Goal: Task Accomplishment & Management: Use online tool/utility

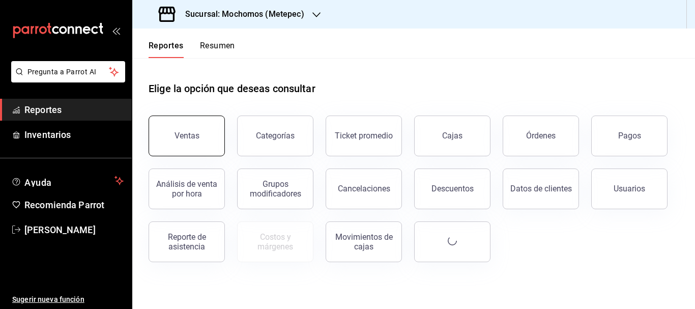
click at [178, 125] on button "Ventas" at bounding box center [186, 135] width 76 height 41
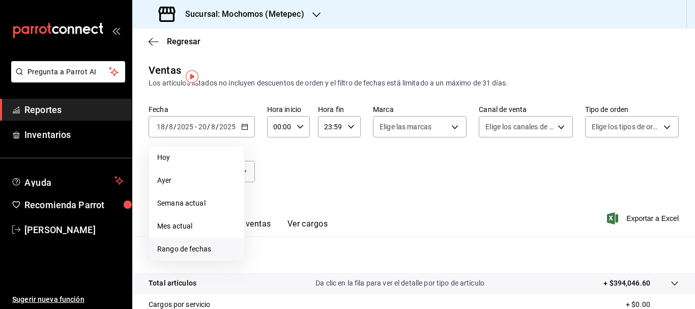
click at [199, 250] on span "Rango de fechas" at bounding box center [196, 249] width 79 height 11
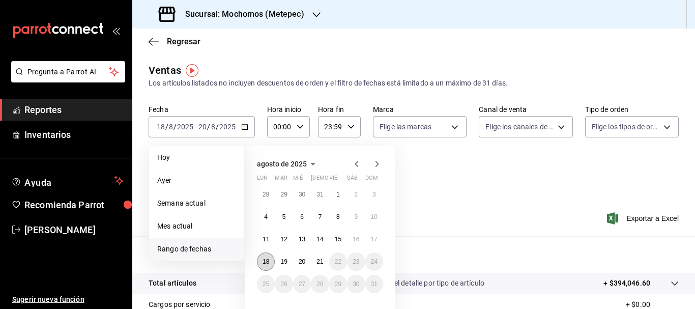
click at [265, 267] on button "18" at bounding box center [266, 261] width 18 height 18
click at [326, 264] on button "21" at bounding box center [320, 261] width 18 height 18
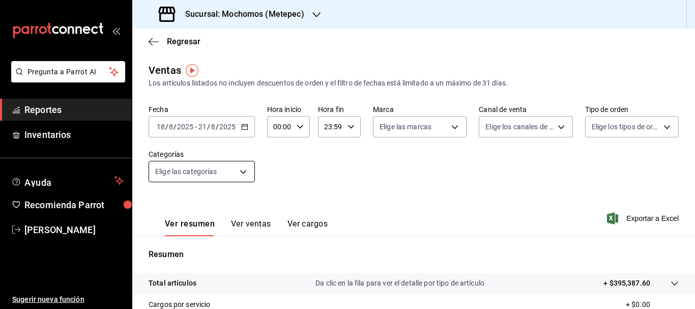
click at [233, 167] on body "Pregunta a Parrot AI Reportes Inventarios Ayuda Recomienda Parrot [PERSON_NAME]…" at bounding box center [347, 154] width 695 height 309
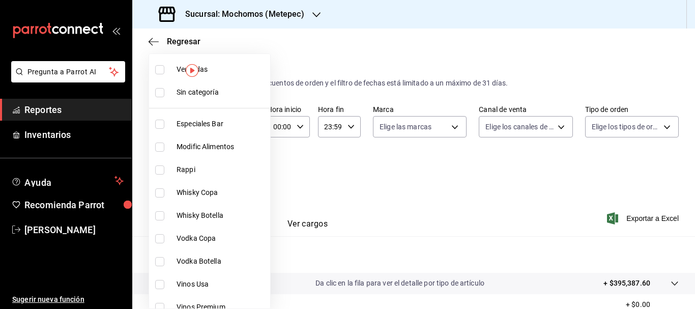
click at [161, 95] on input "checkbox" at bounding box center [159, 92] width 9 height 9
checkbox input "true"
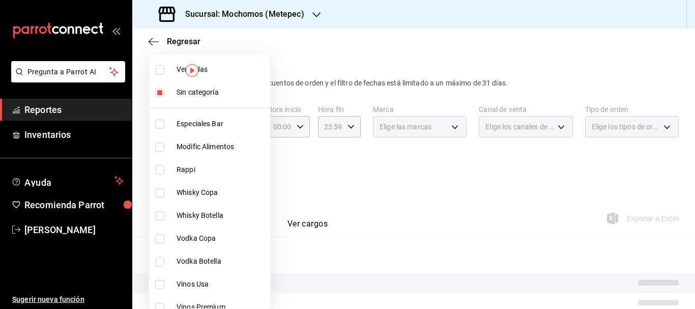
click at [159, 75] on li "Ver todas" at bounding box center [209, 69] width 121 height 23
type input "c9cbc288-c827-488d-81f5-370afefb1912,46081463-7037-4dd2-a9ab-e56ff6a8fa7c,bf958…"
checkbox input "true"
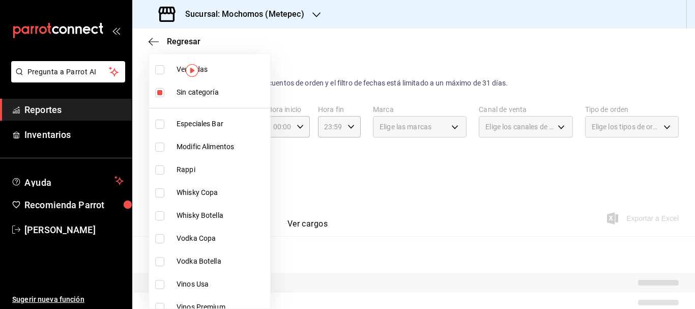
checkbox input "true"
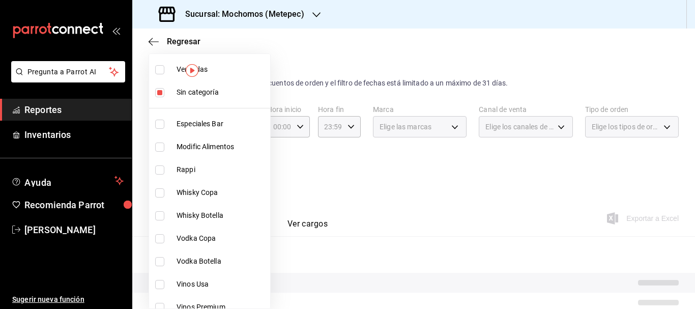
checkbox input "true"
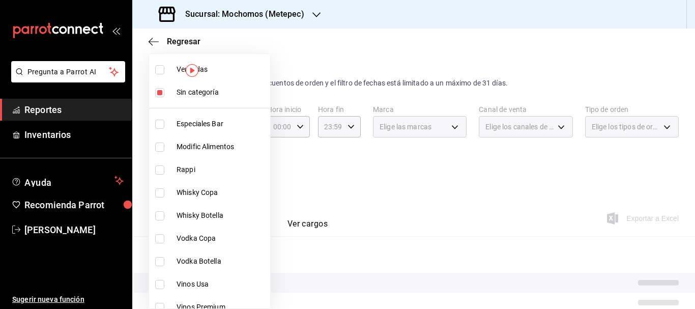
checkbox input "true"
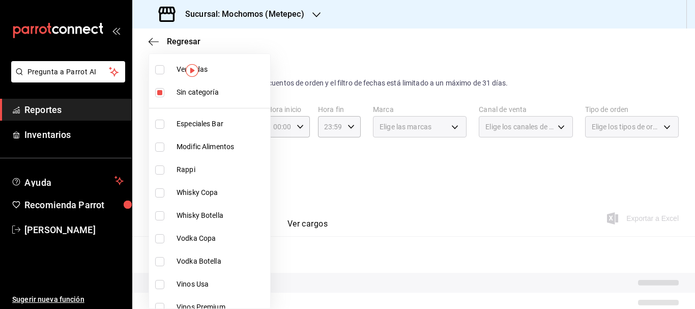
checkbox input "true"
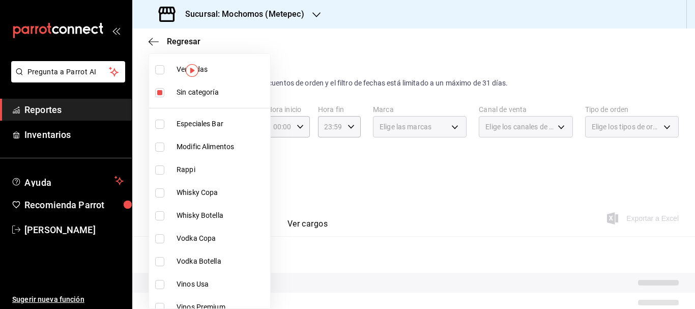
checkbox input "true"
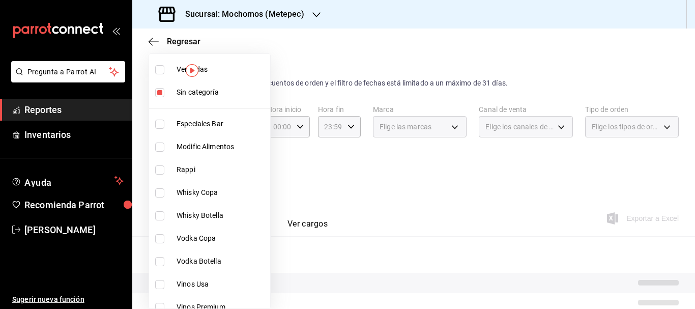
checkbox input "true"
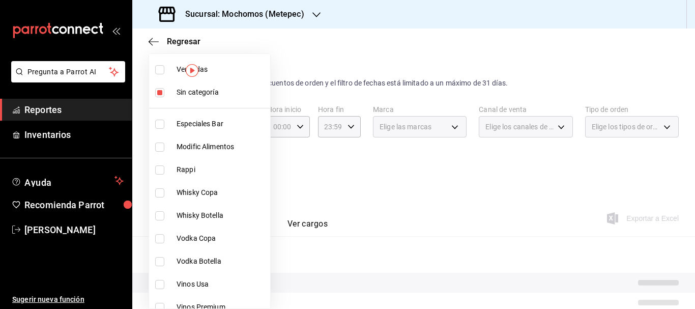
checkbox input "true"
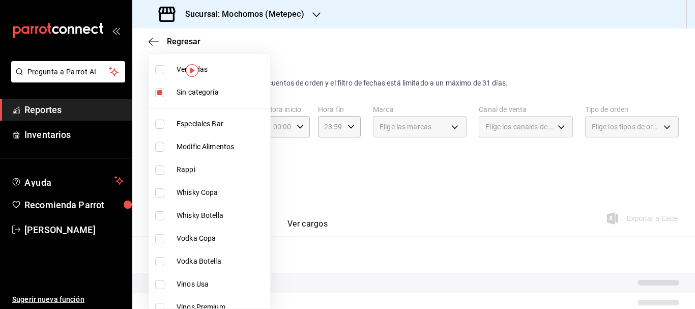
checkbox input "true"
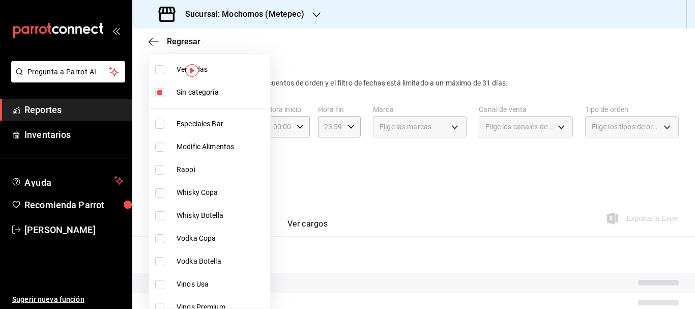
checkbox input "true"
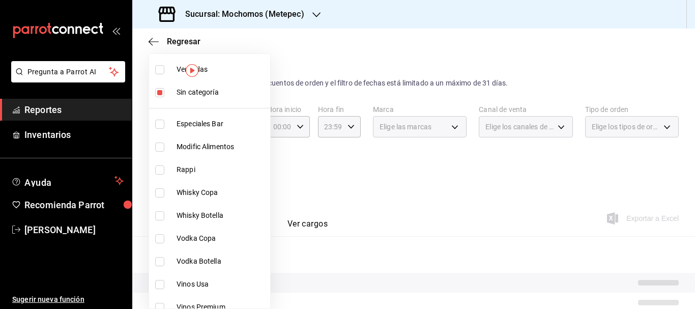
checkbox input "true"
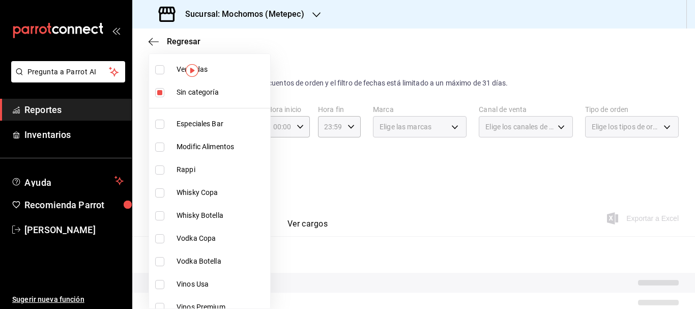
checkbox input "true"
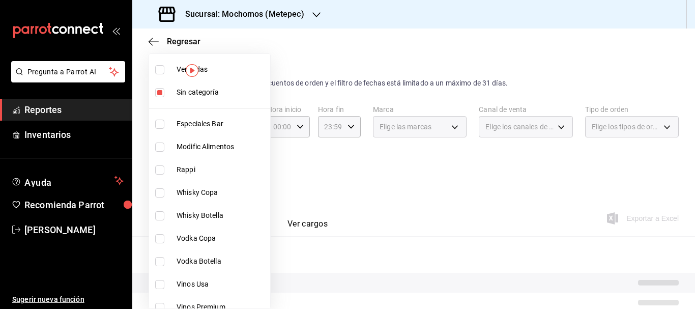
checkbox input "true"
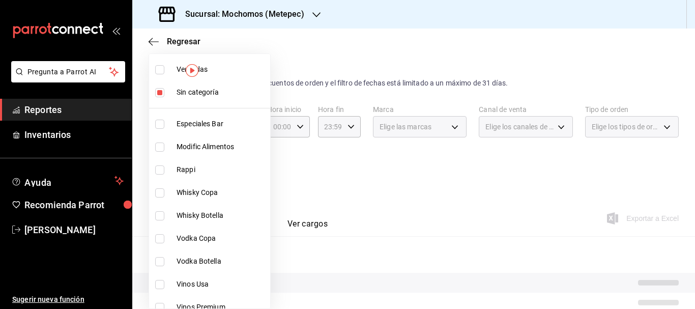
checkbox input "true"
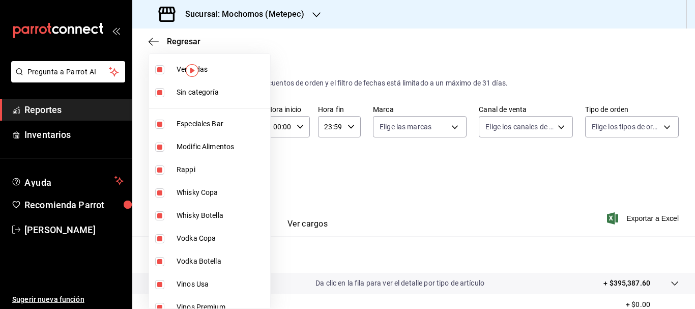
click at [373, 128] on div at bounding box center [347, 154] width 695 height 309
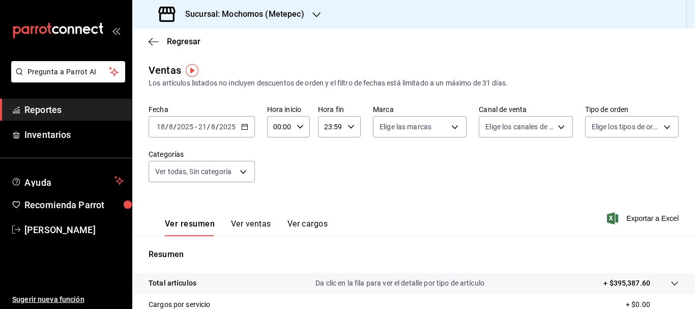
click at [373, 128] on body "Pregunta a Parrot AI Reportes Inventarios Ayuda Recomienda Parrot [PERSON_NAME]…" at bounding box center [347, 154] width 695 height 309
click at [381, 165] on input "checkbox" at bounding box center [381, 166] width 9 height 9
checkbox input "true"
type input "2365f74e-aa6b-4392-bdf2-72765591bddf"
checkbox input "true"
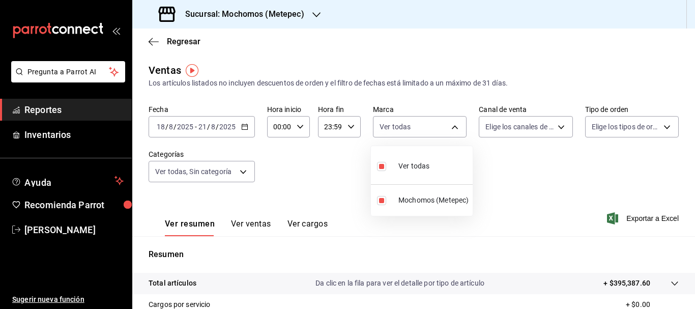
click at [521, 131] on div at bounding box center [347, 154] width 695 height 309
click at [521, 131] on body "Pregunta a Parrot AI Reportes Inventarios Ayuda Recomienda Parrot [PERSON_NAME]…" at bounding box center [347, 154] width 695 height 309
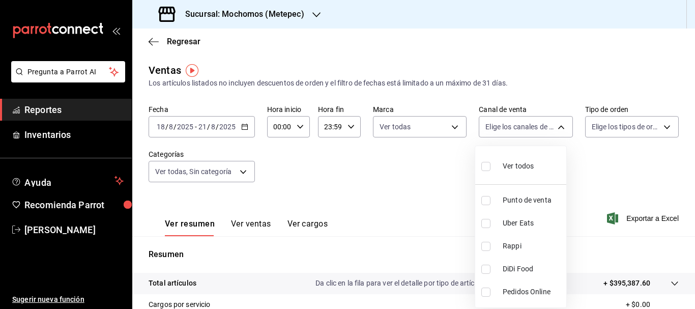
click at [483, 165] on input "checkbox" at bounding box center [485, 166] width 9 height 9
checkbox input "true"
type input "PARROT,UBER_EATS,RAPPI,DIDI_FOOD,ONLINE"
checkbox input "true"
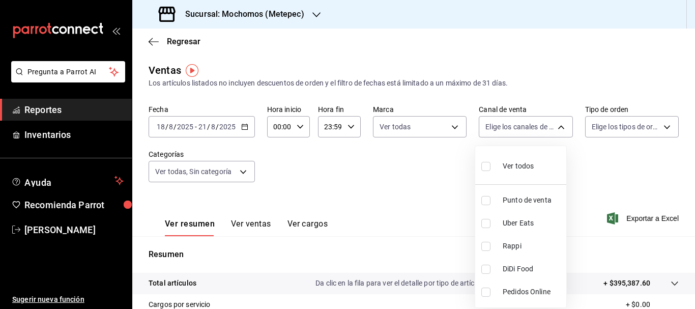
checkbox input "true"
click at [616, 123] on div at bounding box center [347, 154] width 695 height 309
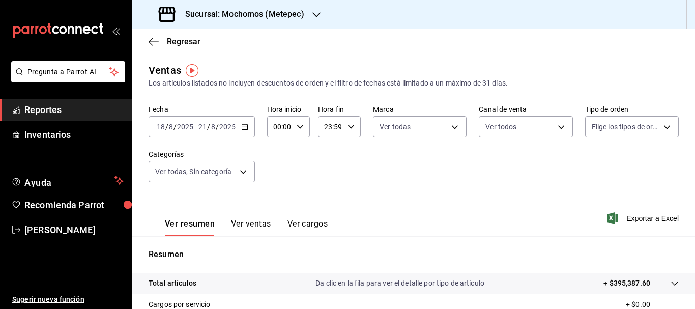
click at [616, 123] on body "Pregunta a Parrot AI Reportes Inventarios Ayuda Recomienda Parrot [PERSON_NAME]…" at bounding box center [347, 154] width 695 height 309
click at [586, 169] on input "checkbox" at bounding box center [589, 166] width 9 height 9
checkbox input "true"
type input "3a236ed8-2e24-47ca-8e59-ead494492482,da8509e8-5fca-4f62-958e-973104937870,EXTER…"
checkbox input "true"
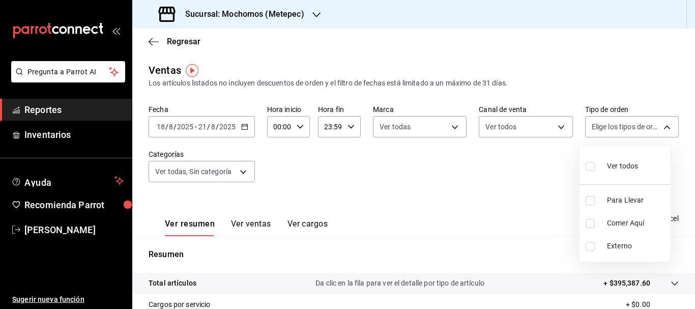
checkbox input "true"
click at [374, 278] on div at bounding box center [347, 154] width 695 height 309
click at [637, 218] on span "Exportar a Excel" at bounding box center [644, 218] width 70 height 12
click at [638, 216] on span "Exportar a Excel" at bounding box center [644, 218] width 70 height 12
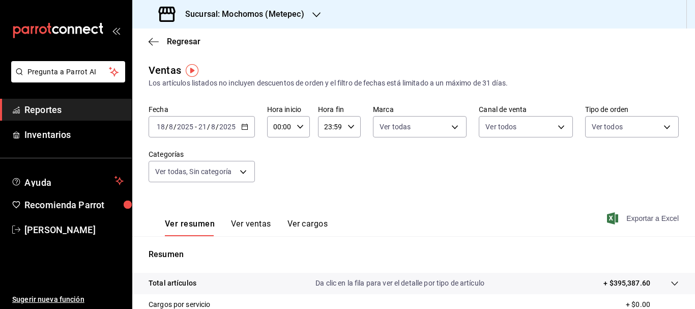
click at [638, 216] on span "Exportar a Excel" at bounding box center [644, 218] width 70 height 12
click at [638, 216] on div "Exportar a Excel" at bounding box center [644, 218] width 70 height 12
click at [163, 128] on input "18" at bounding box center [160, 127] width 9 height 8
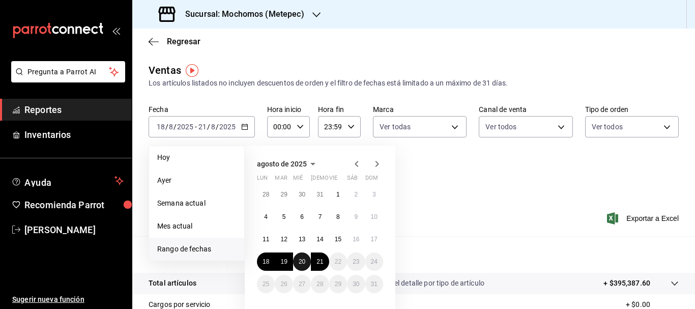
click at [305, 260] on abbr "20" at bounding box center [301, 261] width 7 height 7
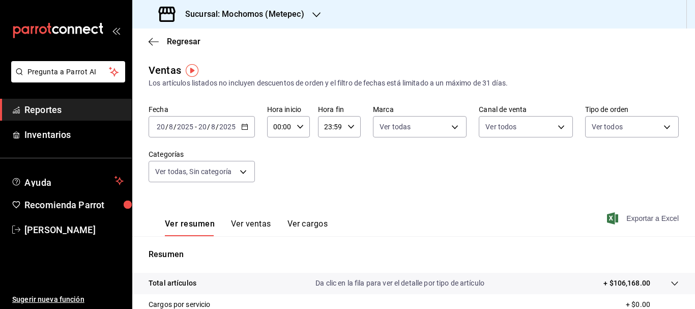
click at [623, 216] on span "Exportar a Excel" at bounding box center [644, 218] width 70 height 12
